Goal: Obtain resource: Obtain resource

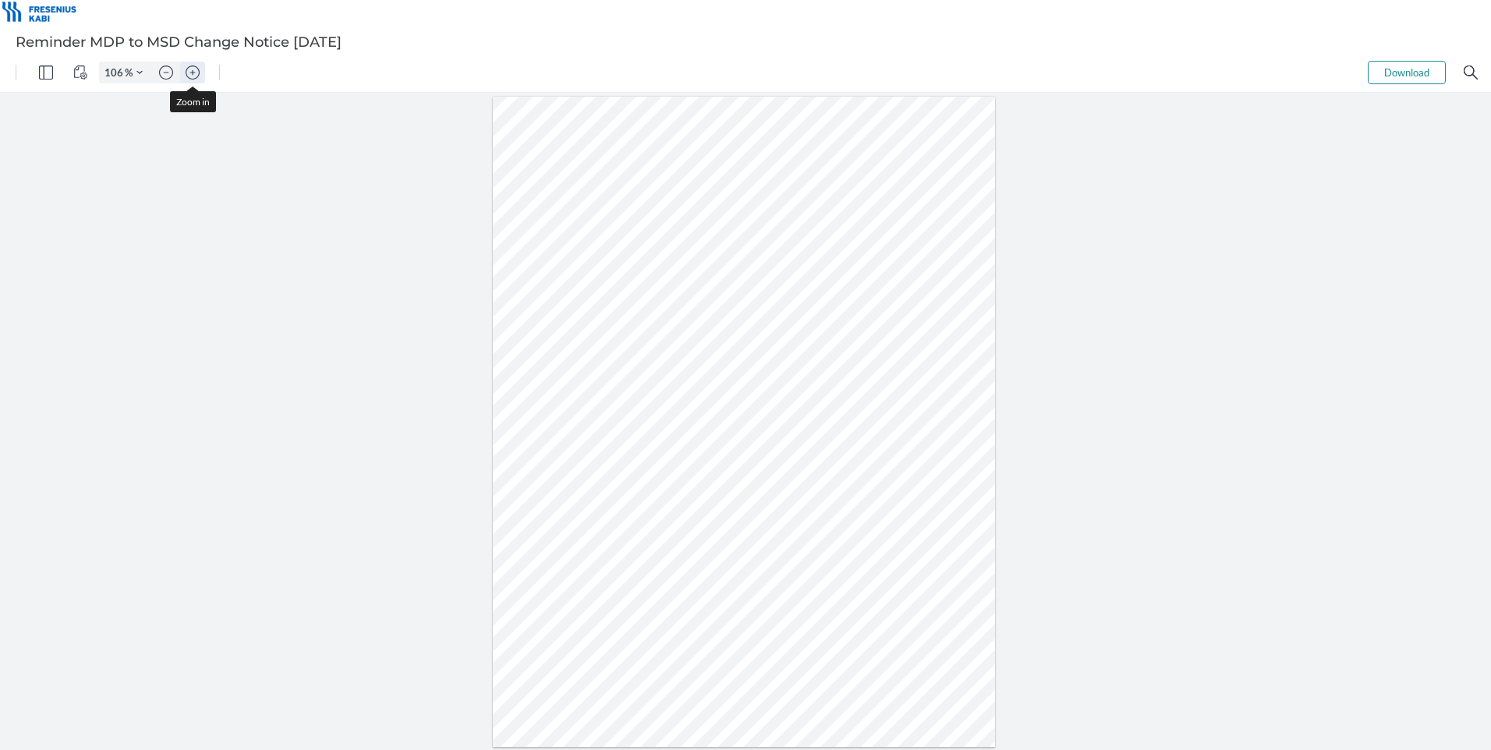
click at [195, 75] on img "Zoom in" at bounding box center [193, 72] width 14 height 14
click at [194, 75] on img "Zoom in" at bounding box center [193, 72] width 14 height 14
type input "256"
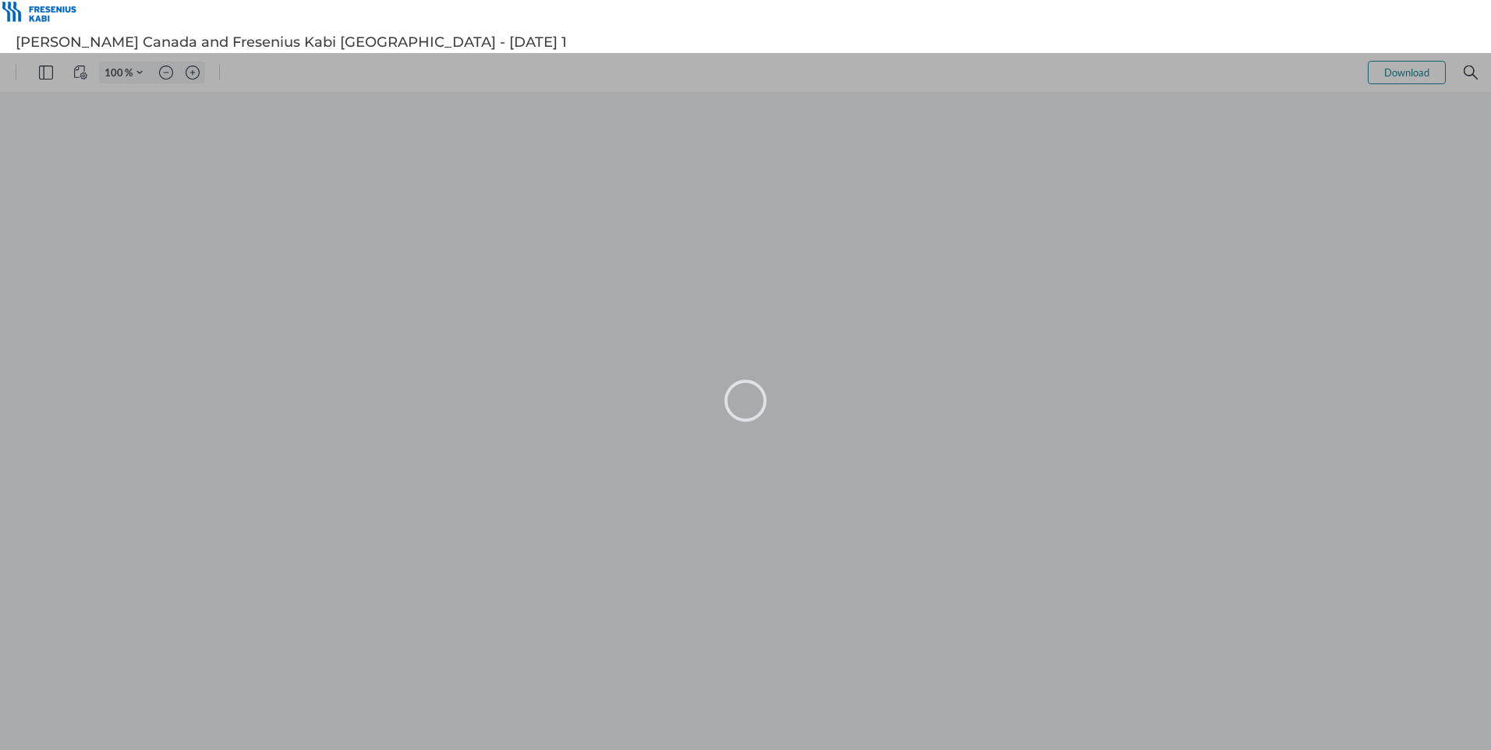
type input "106"
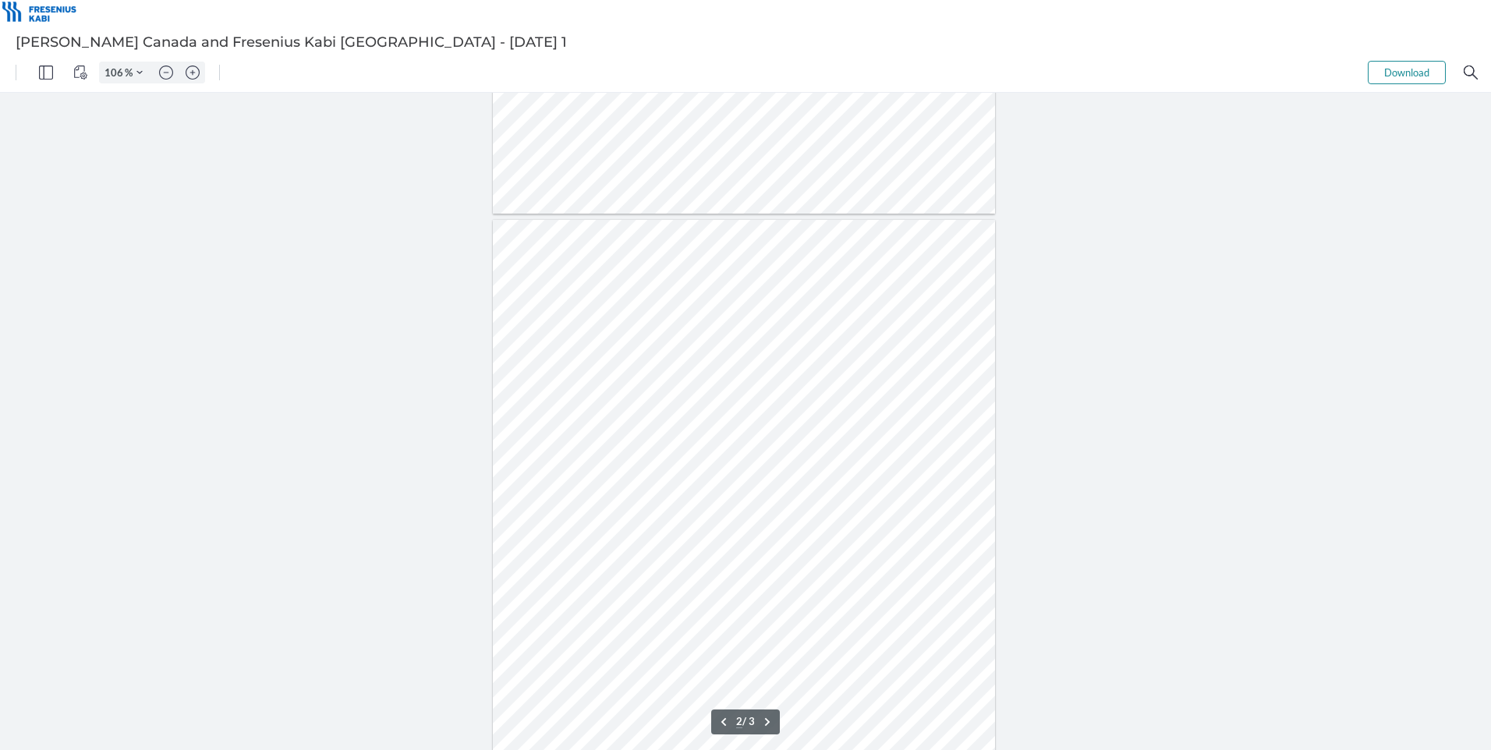
type input "1"
click at [196, 73] on img "Zoom in" at bounding box center [193, 72] width 14 height 14
type input "206"
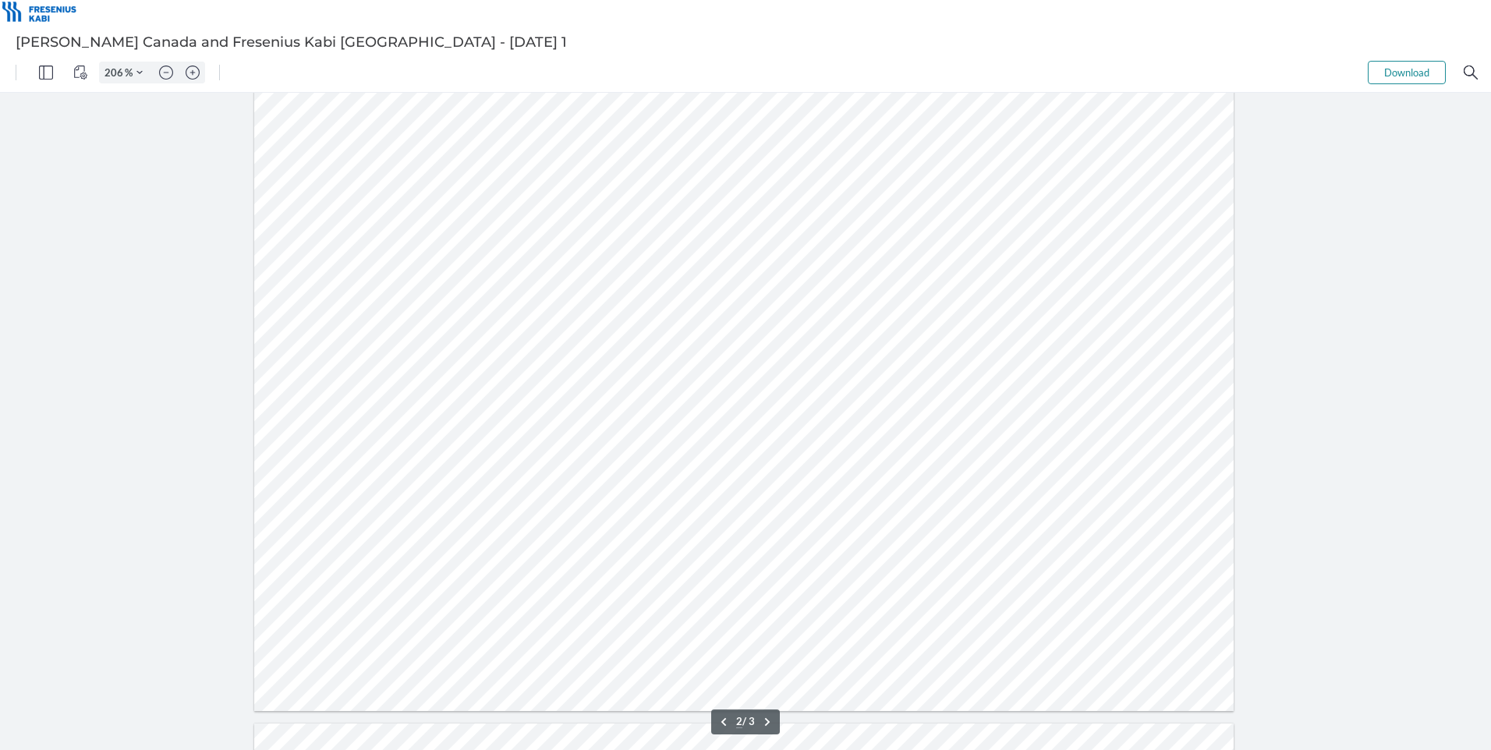
scroll to position [1949, 0]
type input "3"
click at [188, 75] on img "Zoom in" at bounding box center [193, 72] width 14 height 14
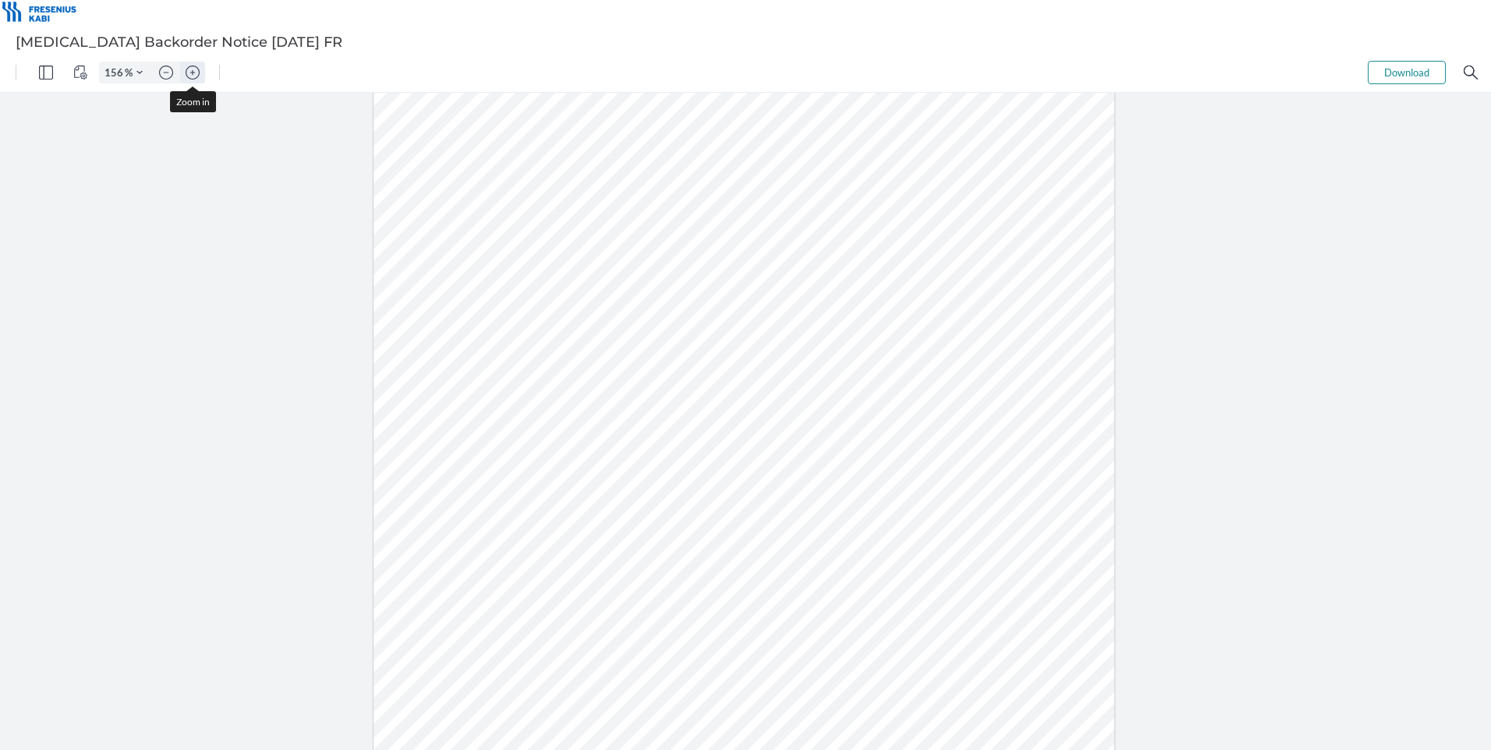
click at [188, 75] on img "Zoom in" at bounding box center [193, 72] width 14 height 14
type input "206"
click at [968, 423] on div at bounding box center [744, 441] width 980 height 1269
click at [1004, 243] on div at bounding box center [744, 441] width 980 height 1269
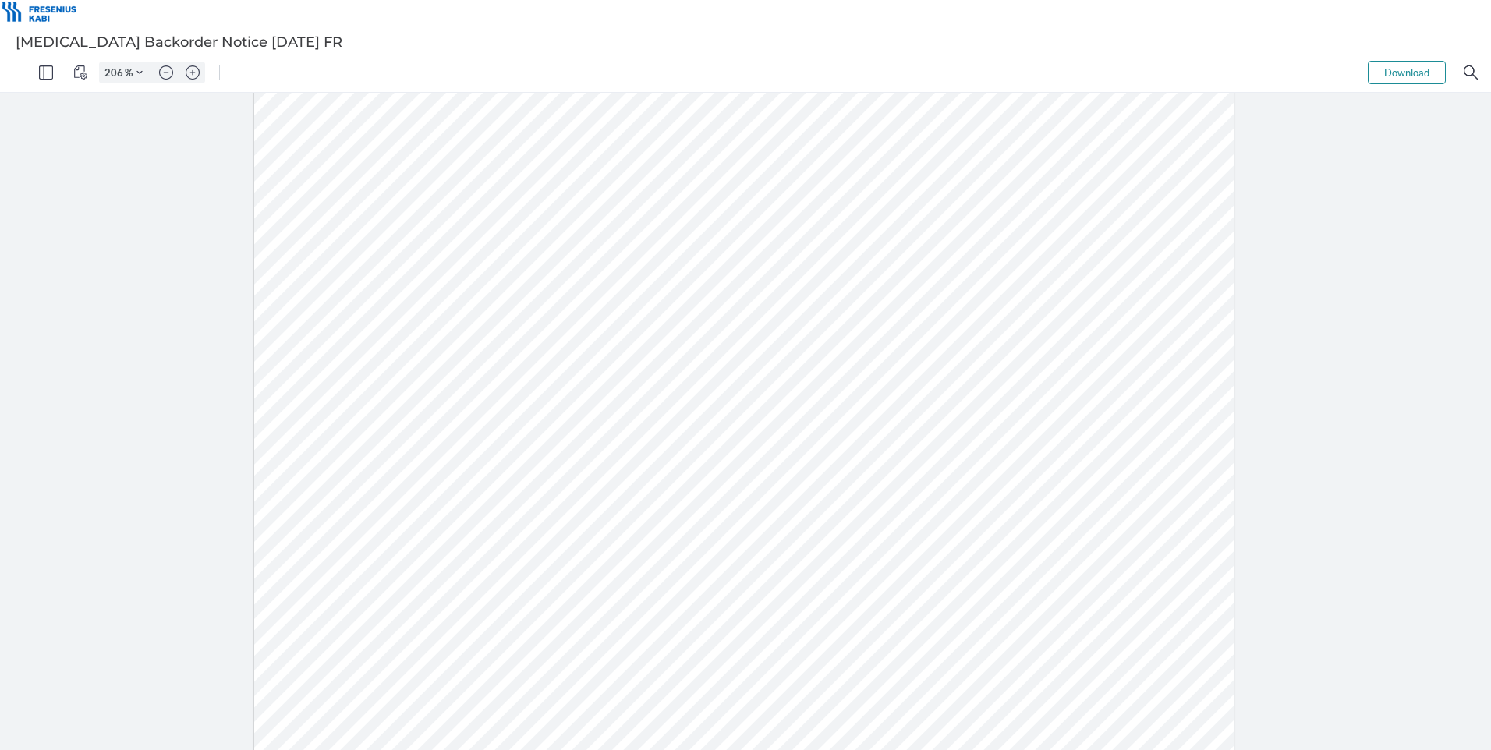
click at [1137, 452] on div at bounding box center [744, 441] width 980 height 1269
